Goal: Transaction & Acquisition: Purchase product/service

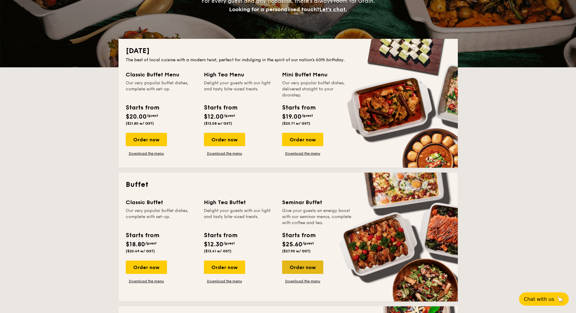
scroll to position [38, 0]
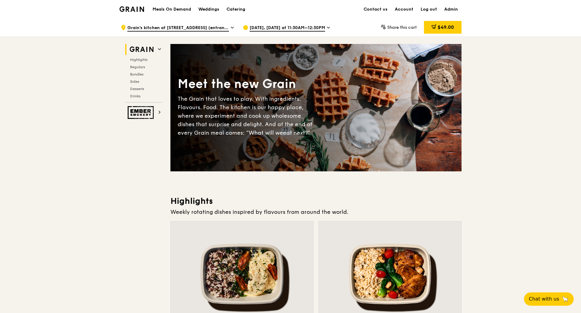
click at [329, 28] on icon at bounding box center [328, 27] width 2 height 1
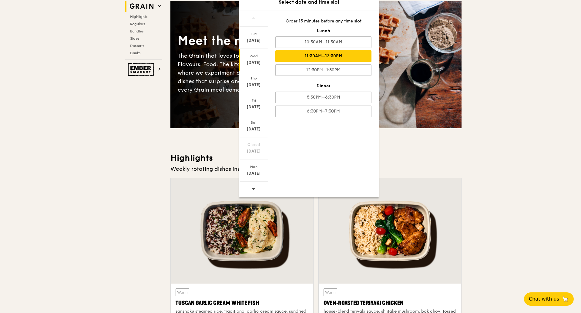
scroll to position [76, 0]
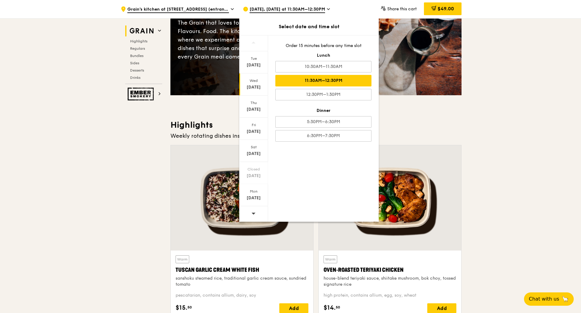
click at [252, 215] on icon at bounding box center [253, 213] width 4 height 5
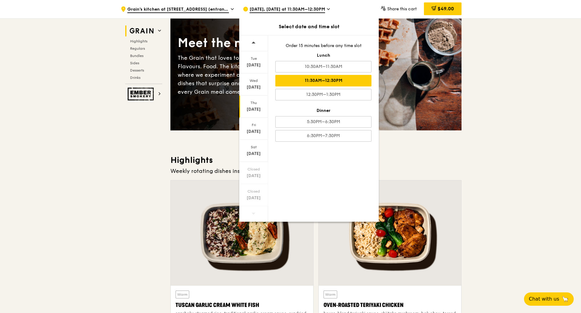
scroll to position [0, 0]
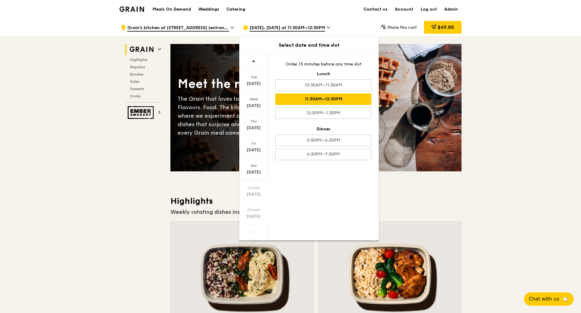
click at [345, 14] on div "Meals On Demand Weddings Catering Contact us Account Log out Admin" at bounding box center [290, 9] width 342 height 18
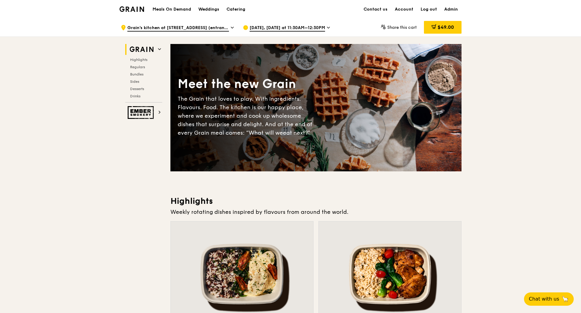
click at [330, 26] on icon at bounding box center [328, 27] width 3 height 5
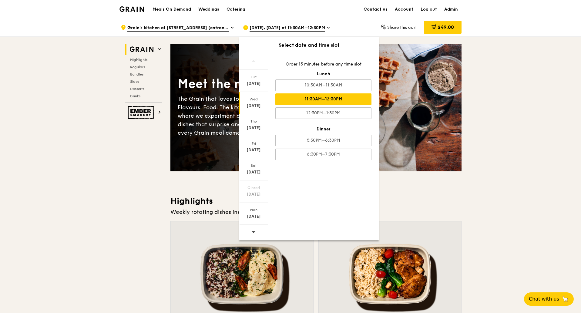
click at [337, 16] on div "Meals On Demand Weddings Catering Contact us Account Log out Admin" at bounding box center [290, 9] width 342 height 18
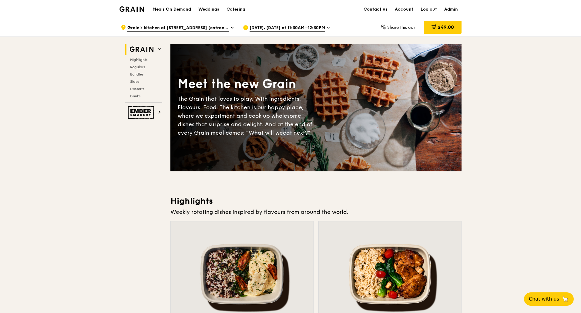
click at [230, 28] on div ".cls-1 { fill: none; stroke: #fff; stroke-linecap: round; stroke-linejoin: roun…" at bounding box center [177, 27] width 112 height 18
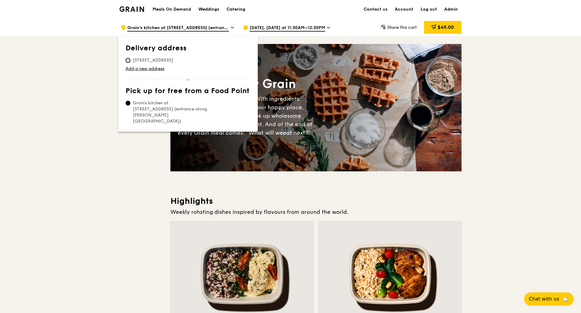
click at [262, 16] on div "Meals On Demand Weddings Catering Contact us Account Log out Admin" at bounding box center [290, 9] width 342 height 18
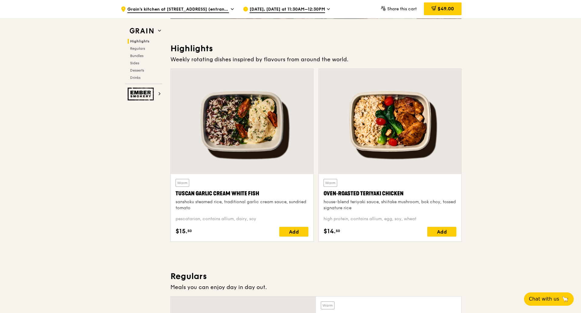
scroll to position [152, 0]
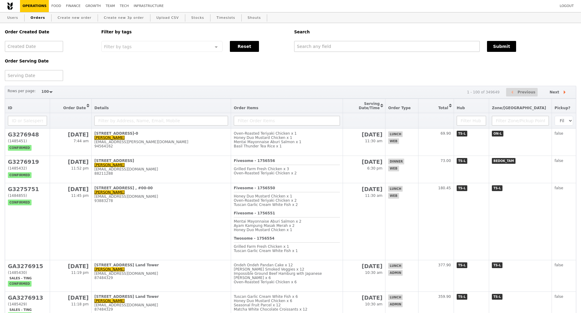
select select "100"
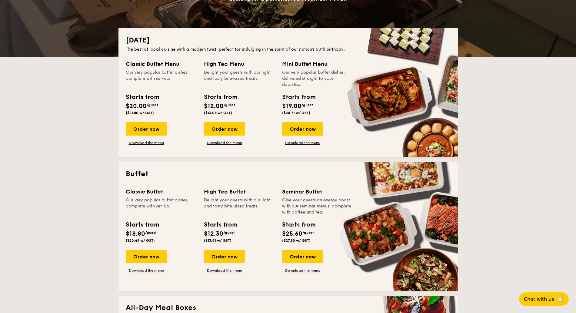
scroll to position [152, 0]
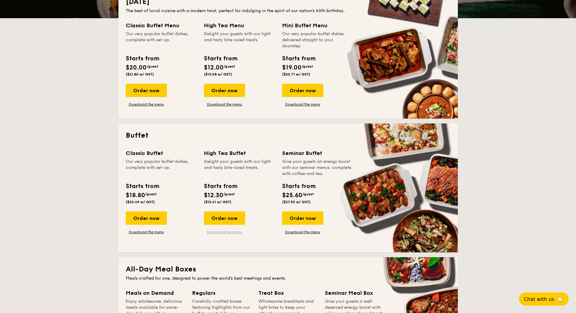
click at [224, 232] on link "Download the menu" at bounding box center [224, 231] width 41 height 5
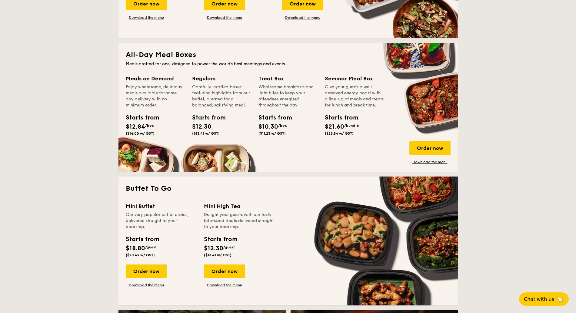
scroll to position [379, 0]
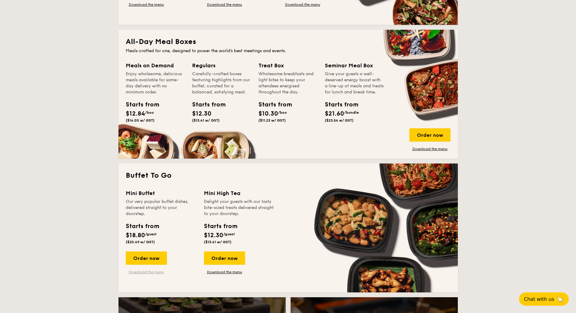
click at [151, 270] on link "Download the menu" at bounding box center [146, 271] width 41 height 5
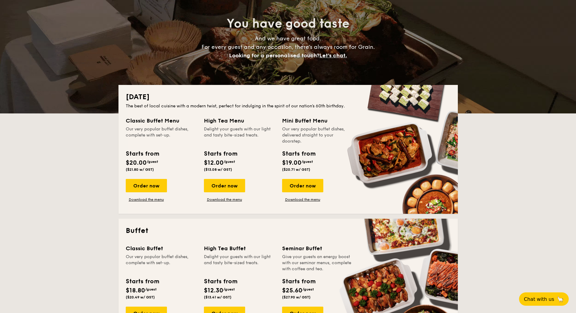
scroll to position [0, 0]
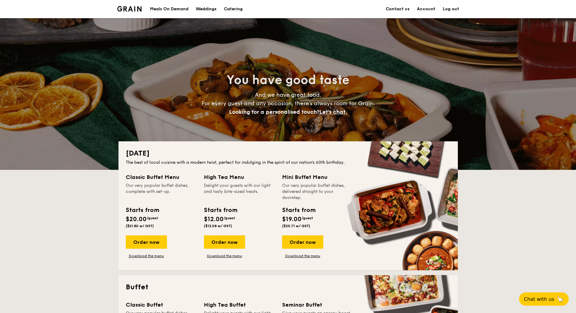
click at [133, 9] on img at bounding box center [129, 8] width 25 height 5
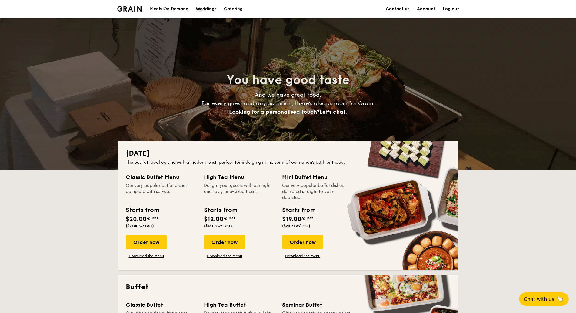
click at [132, 10] on img at bounding box center [129, 8] width 25 height 5
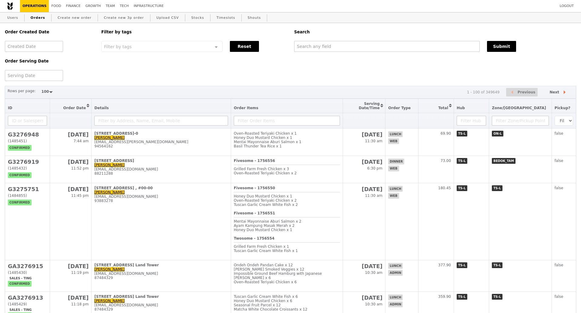
select select "100"
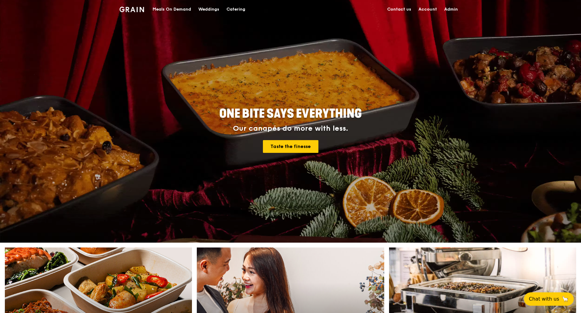
click at [128, 11] on img at bounding box center [131, 9] width 25 height 5
click at [170, 9] on div "Meals On Demand" at bounding box center [171, 9] width 38 height 18
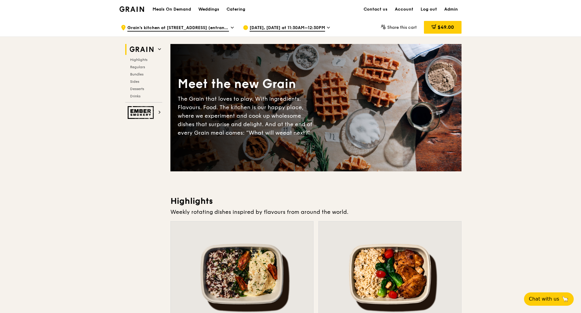
click at [231, 26] on icon at bounding box center [232, 27] width 3 height 5
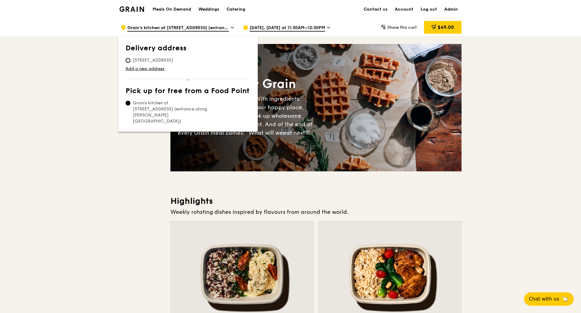
click at [330, 26] on icon at bounding box center [328, 27] width 3 height 5
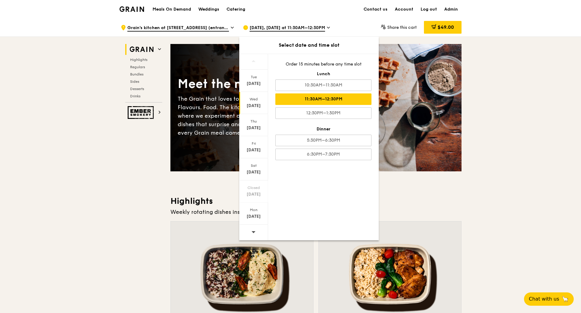
drag, startPoint x: 491, startPoint y: 115, endPoint x: 488, endPoint y: 117, distance: 3.7
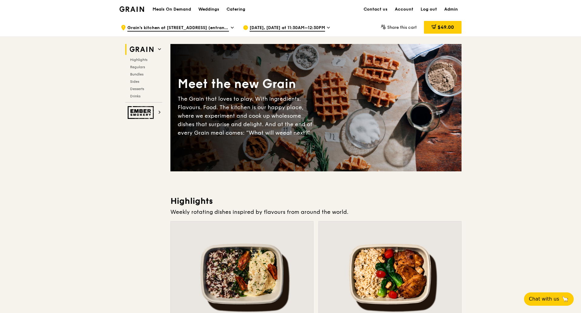
click at [229, 28] on span "Grain's kitchen at 5 Burn Road #05-01 (entrance along Harrison Road)" at bounding box center [178, 28] width 102 height 7
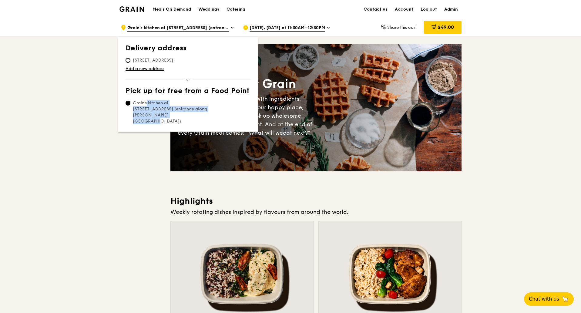
drag, startPoint x: 132, startPoint y: 102, endPoint x: 205, endPoint y: 111, distance: 73.6
click at [205, 111] on span "Grain's kitchen at 5 Burn Road #05-01 (entrance along Harrison Road)" at bounding box center [170, 112] width 90 height 24
copy span "Grain's kitchen at 5 Burn Road #05-01 (entrance along Harrison Road)"
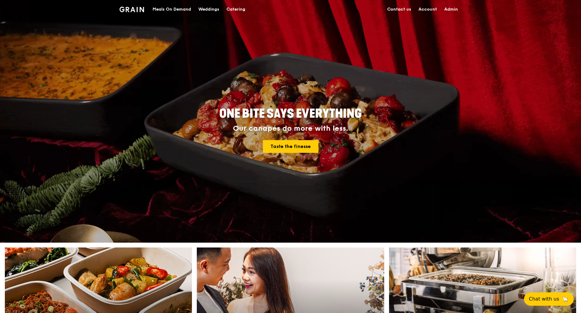
click at [133, 9] on img at bounding box center [131, 9] width 25 height 5
